Goal: Navigation & Orientation: Find specific page/section

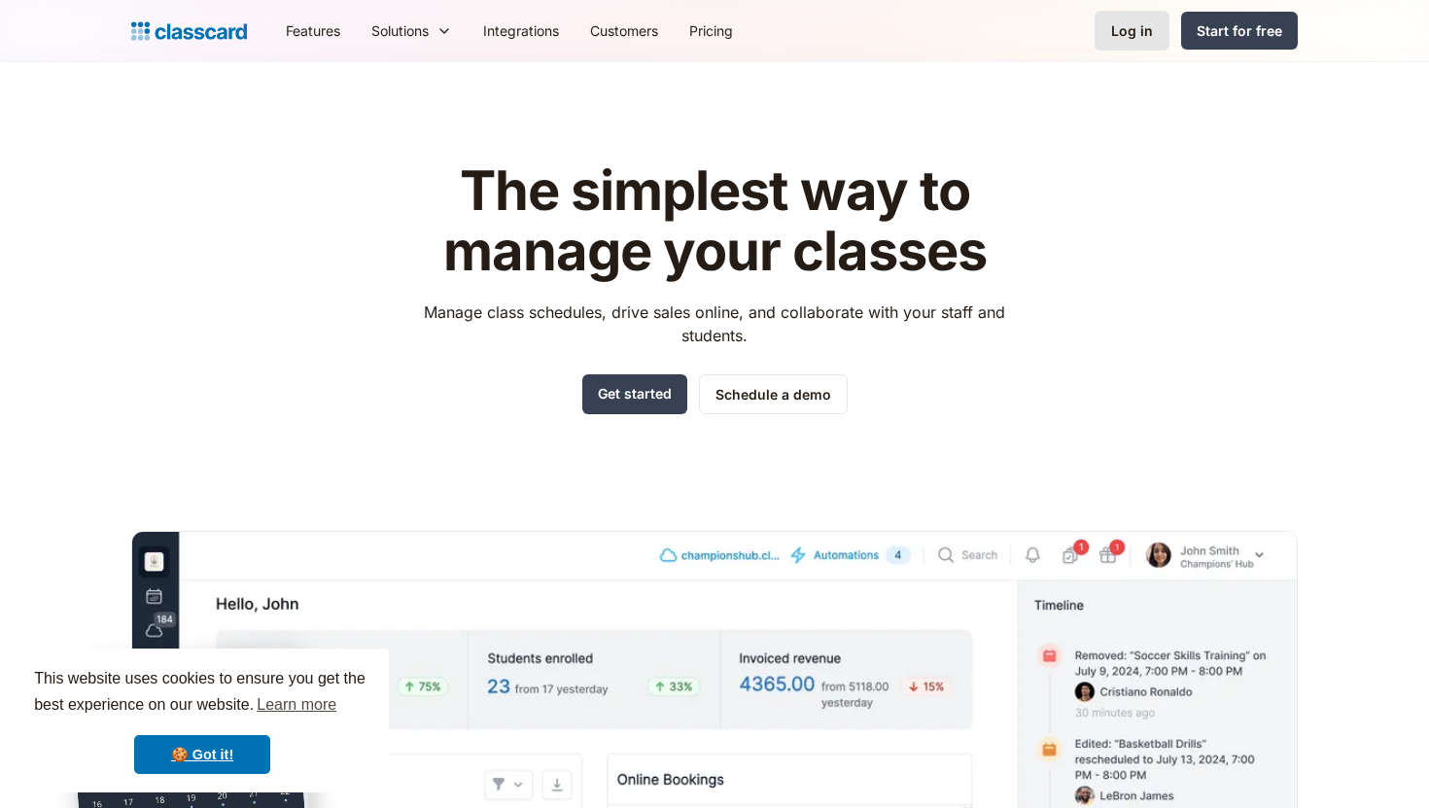
click at [1138, 33] on div "Log in" at bounding box center [1132, 30] width 42 height 20
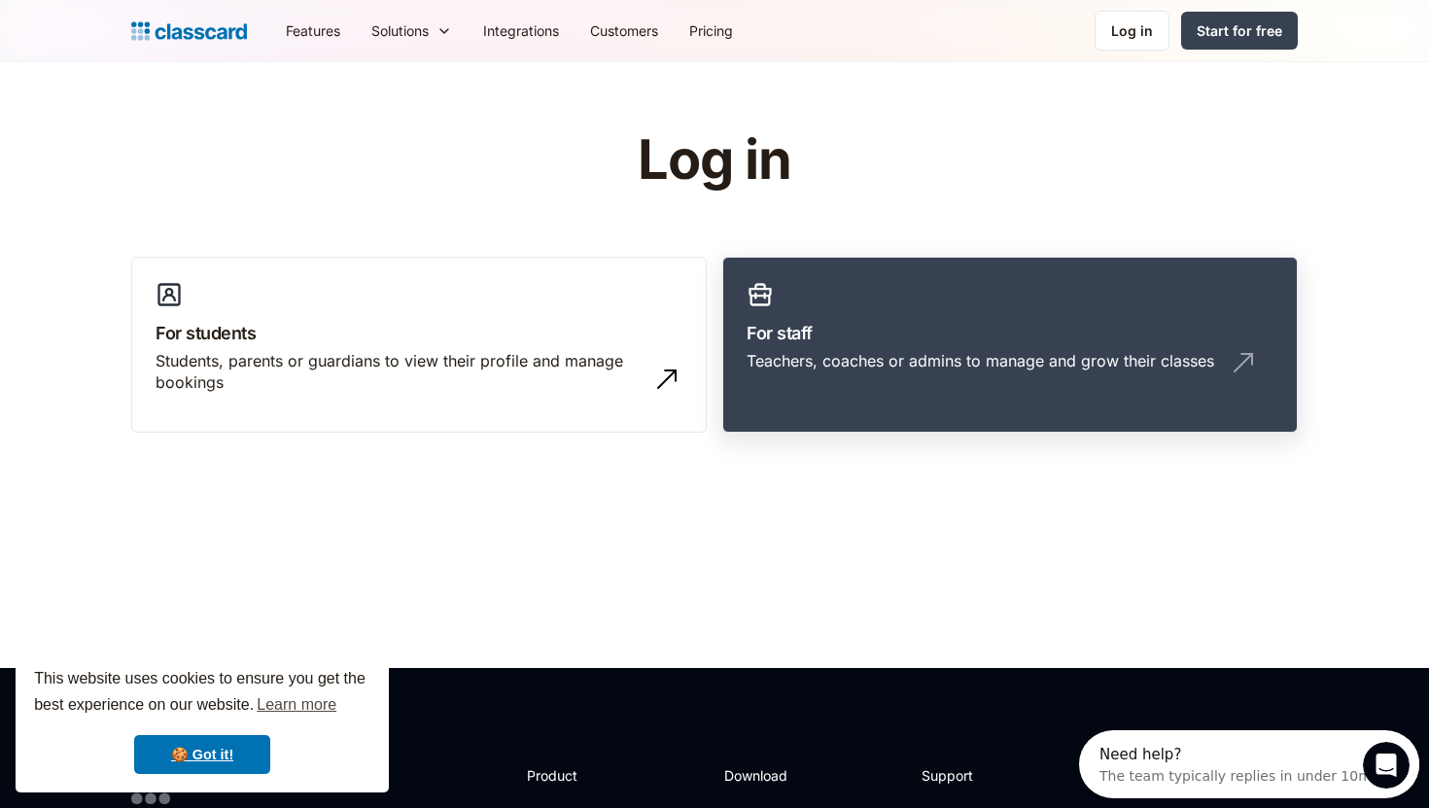
click at [942, 290] on link "For staff Teachers, coaches or admins to manage and grow their classes" at bounding box center [1009, 345] width 575 height 177
